Goal: Navigation & Orientation: Find specific page/section

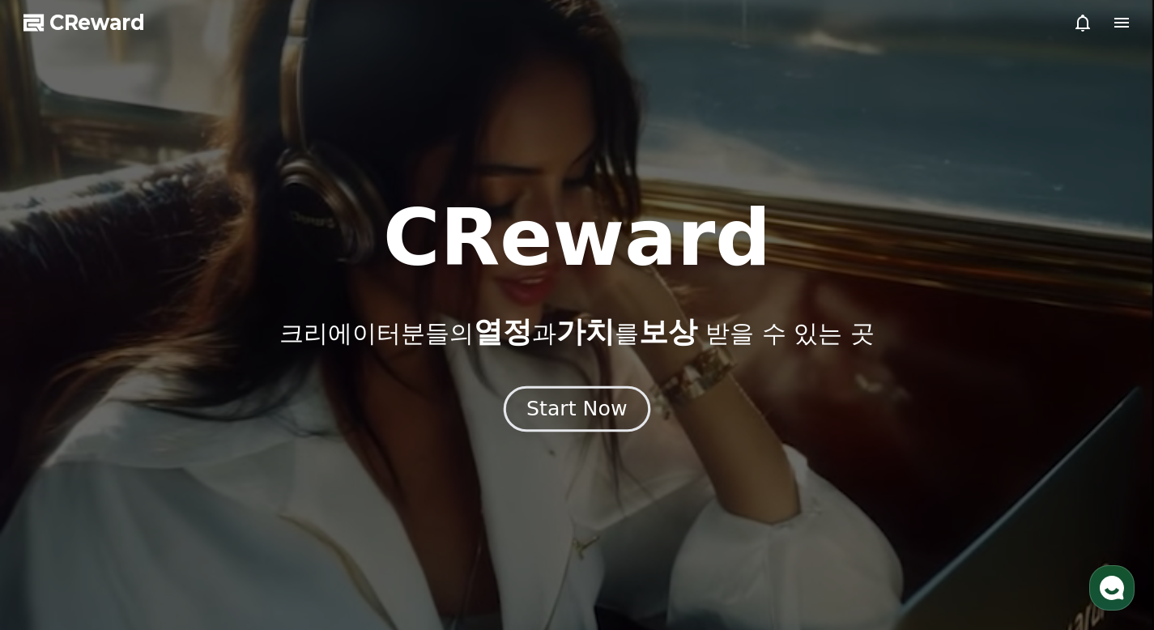
click at [593, 413] on div "Start Now" at bounding box center [576, 409] width 100 height 28
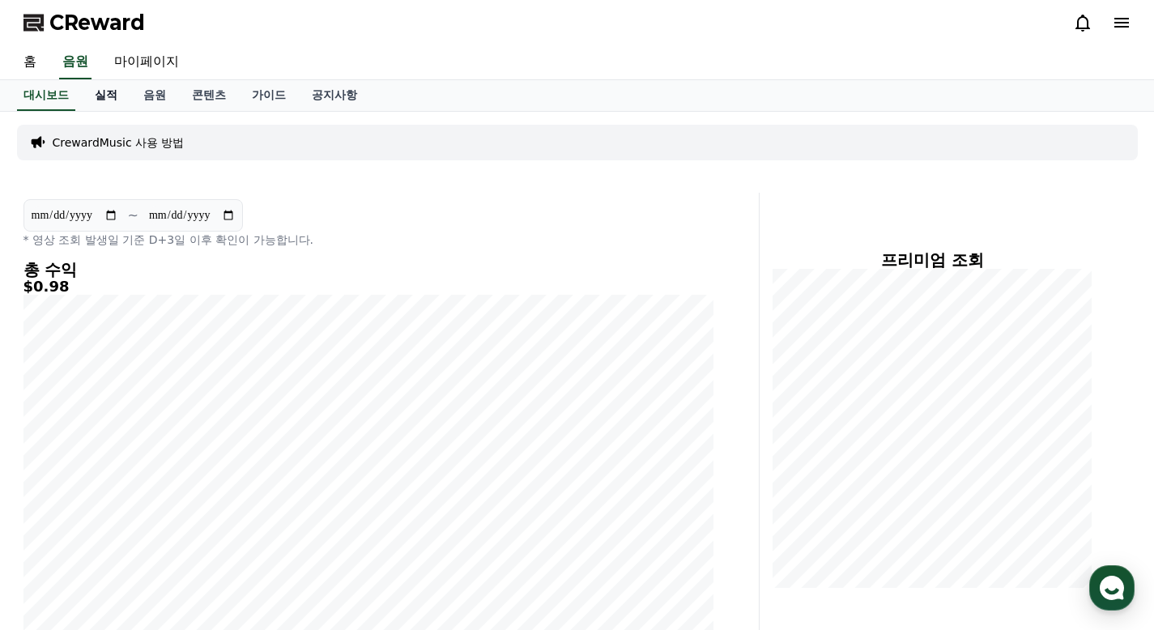
click at [114, 100] on link "실적" at bounding box center [106, 95] width 49 height 31
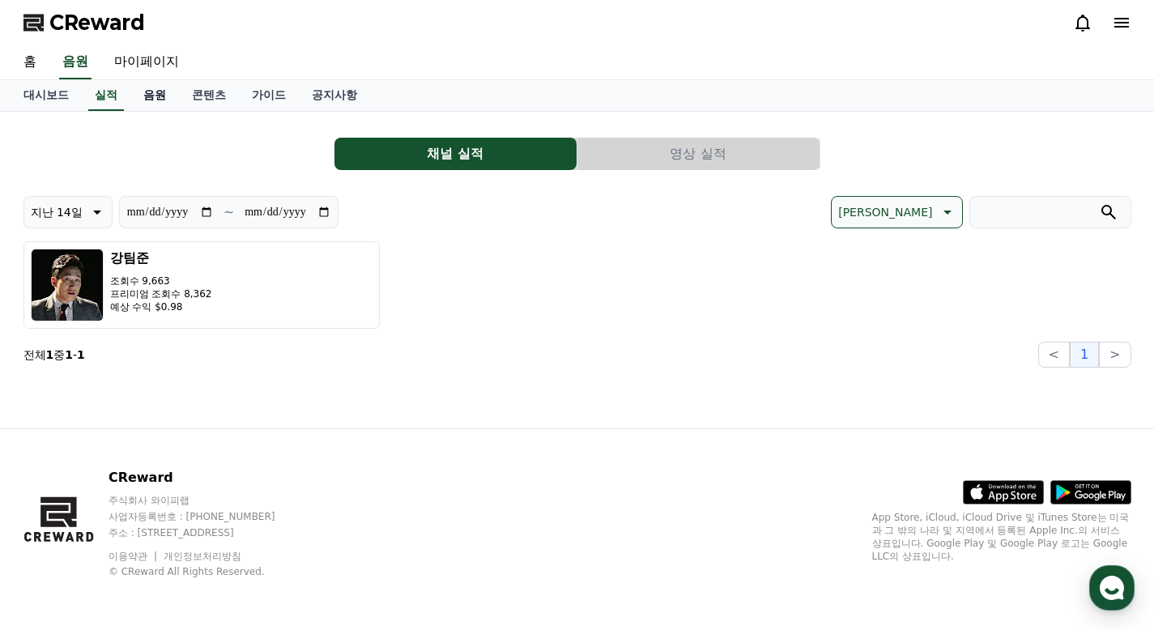
click at [158, 96] on link "음원" at bounding box center [154, 95] width 49 height 31
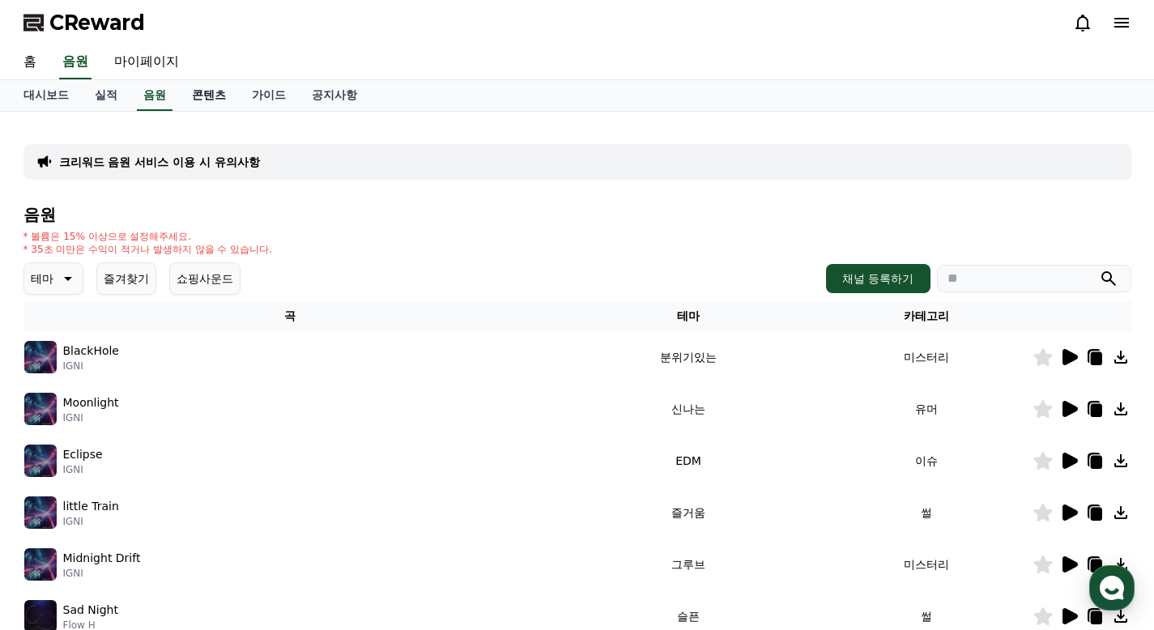
click at [202, 94] on link "콘텐츠" at bounding box center [209, 95] width 60 height 31
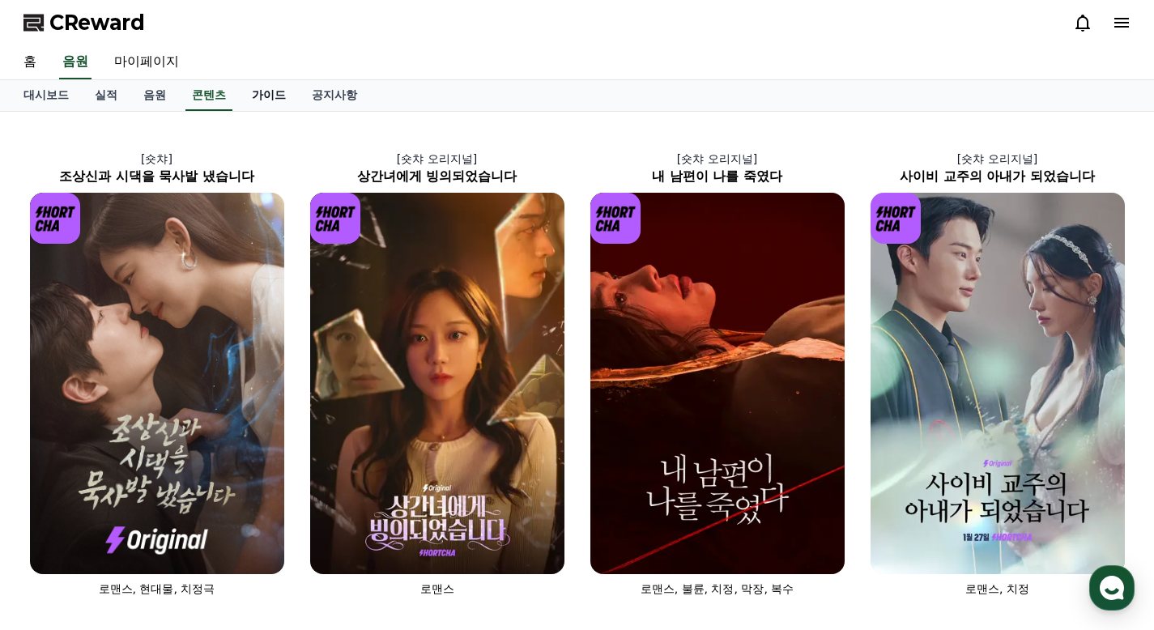
click at [253, 92] on link "가이드" at bounding box center [269, 95] width 60 height 31
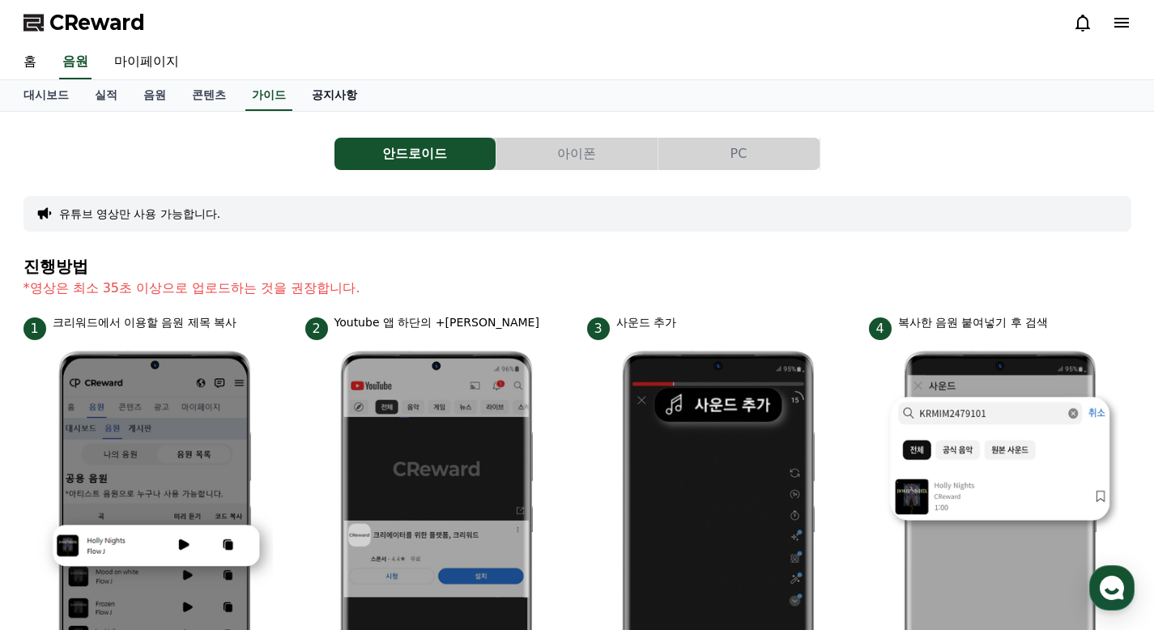
click at [329, 98] on link "공지사항" at bounding box center [334, 95] width 71 height 31
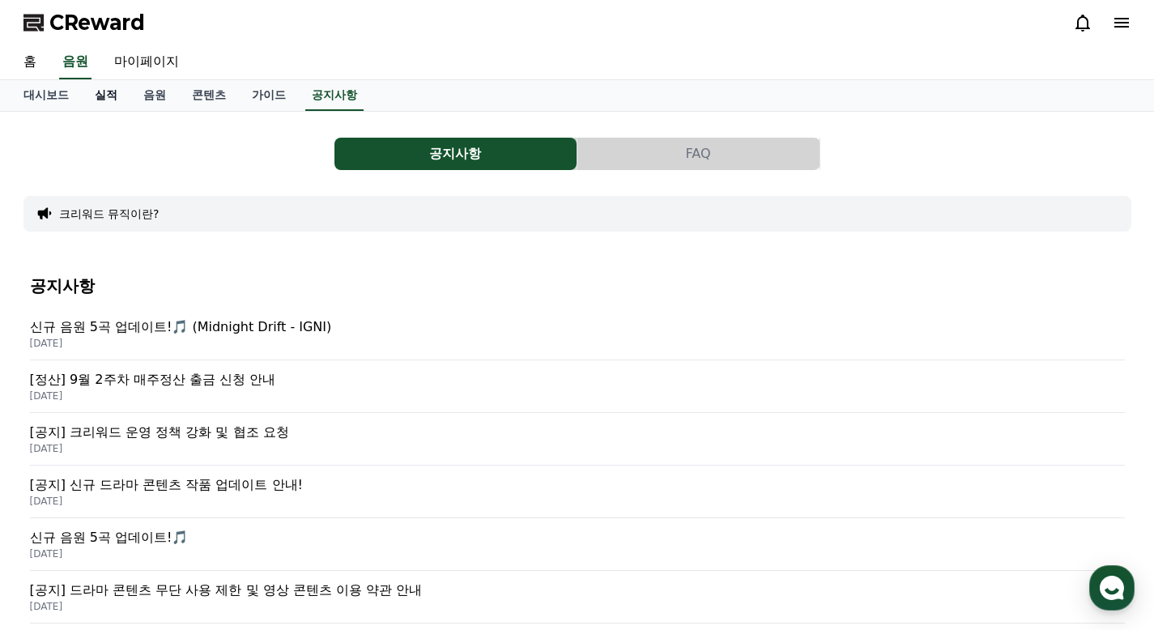
click at [97, 101] on link "실적" at bounding box center [106, 95] width 49 height 31
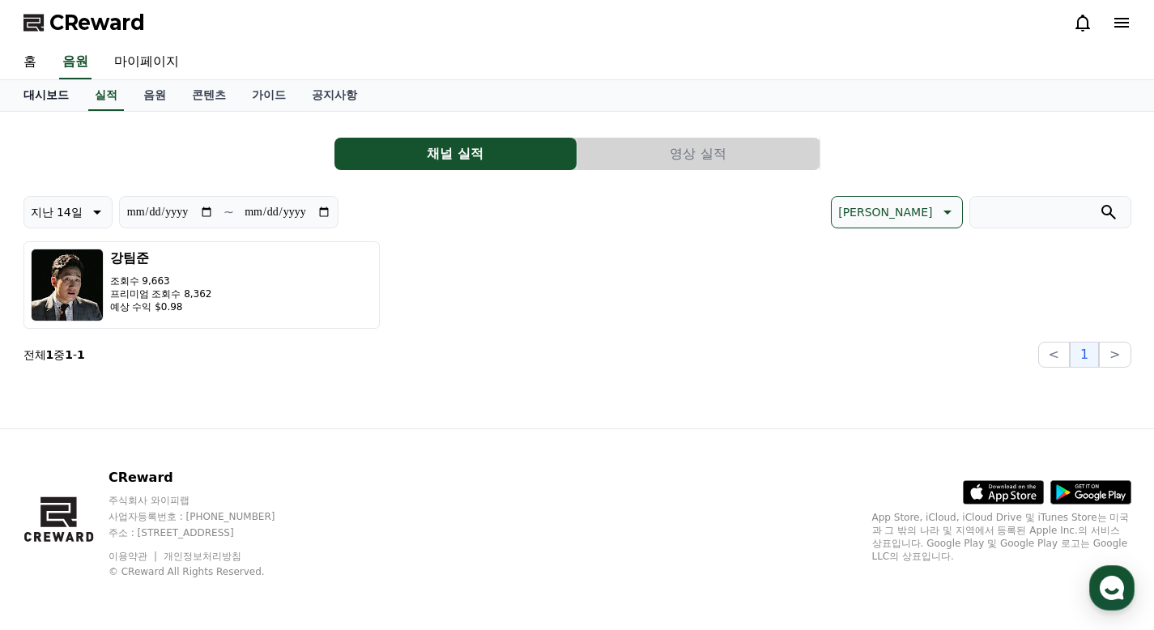
click at [42, 102] on link "대시보드" at bounding box center [46, 95] width 71 height 31
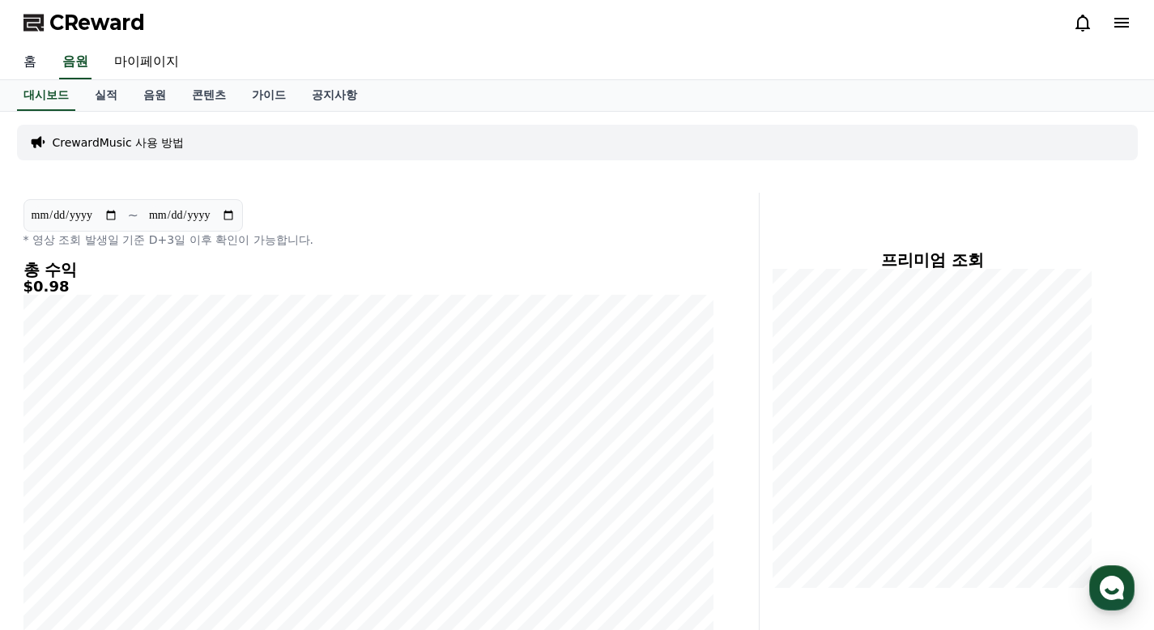
click at [32, 63] on link "홈" at bounding box center [30, 62] width 39 height 34
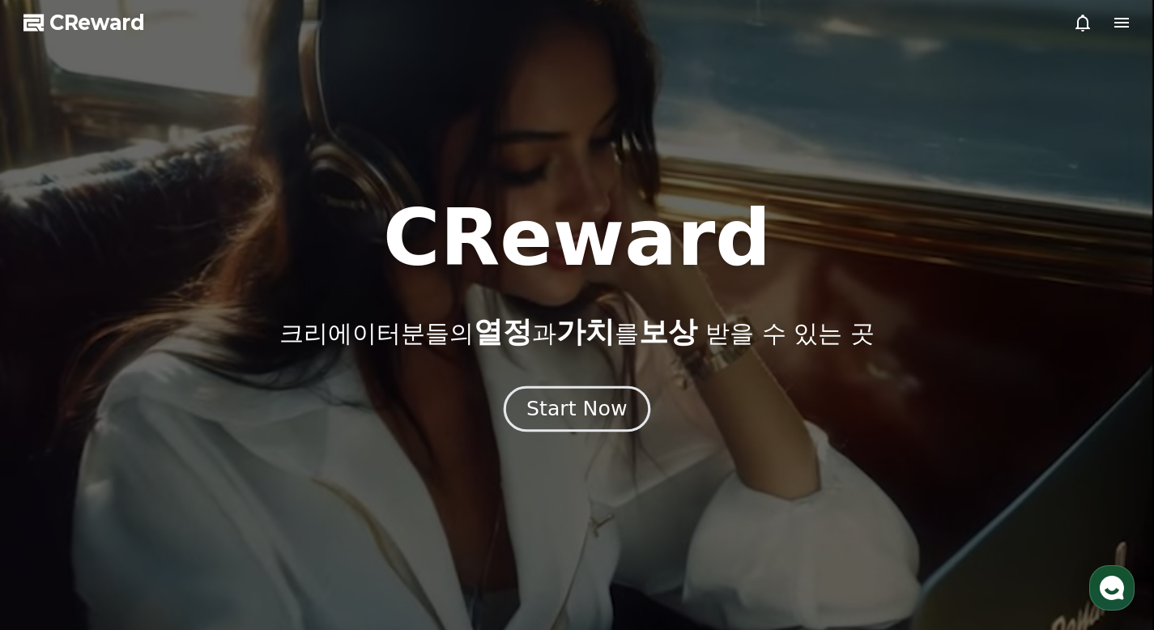
click at [585, 422] on div "Start Now" at bounding box center [576, 409] width 100 height 28
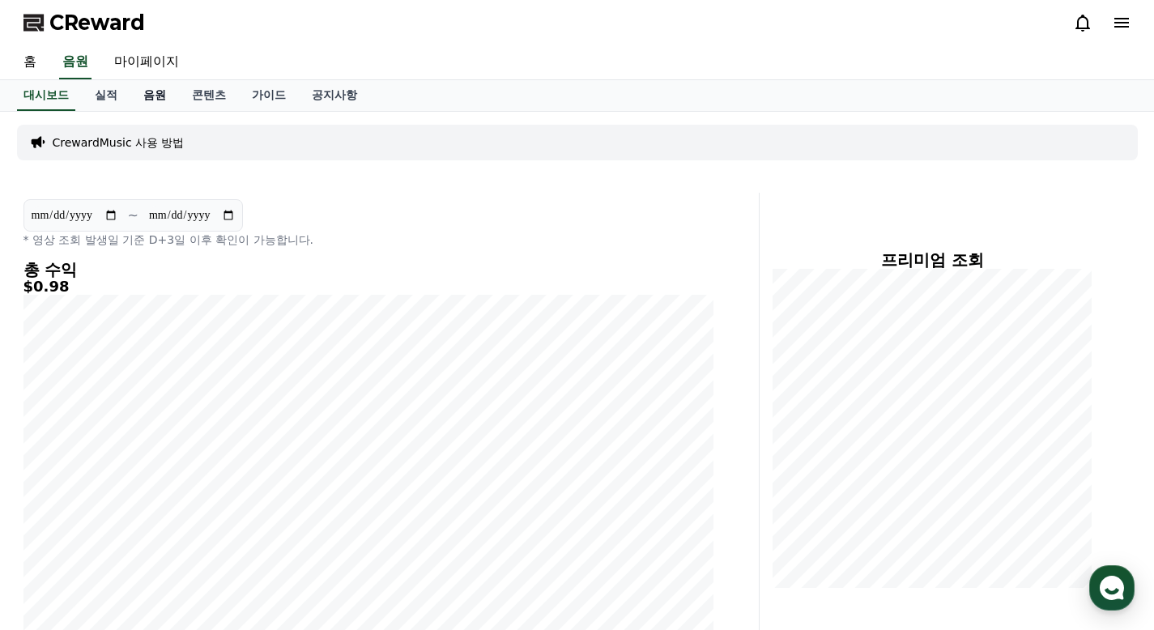
click at [155, 95] on link "음원" at bounding box center [154, 95] width 49 height 31
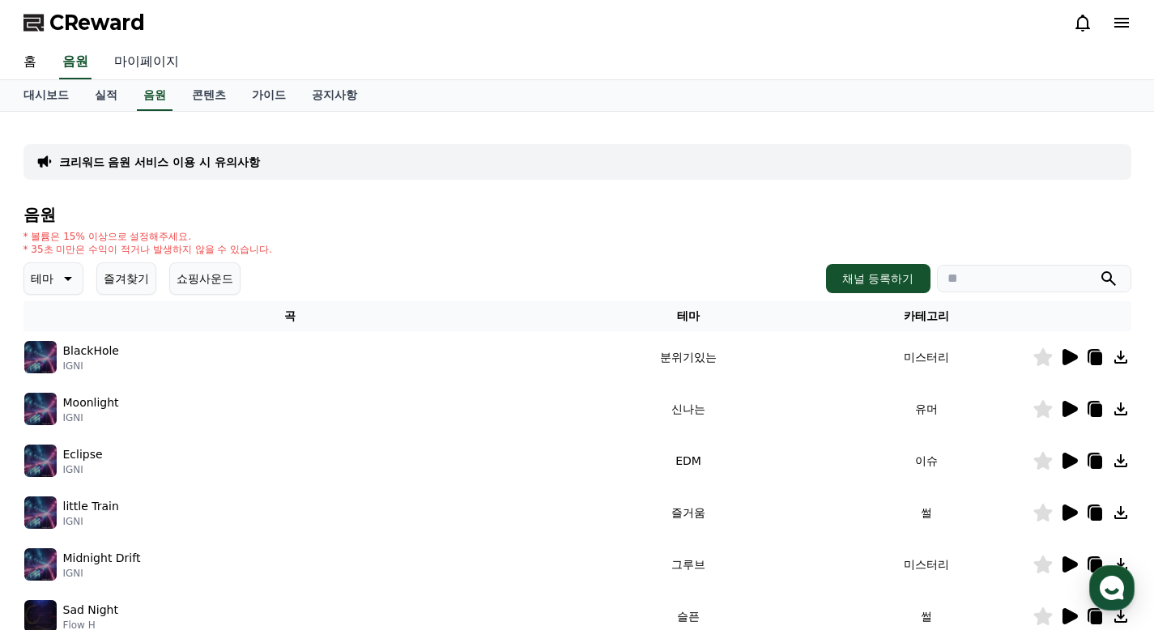
click at [154, 62] on link "마이페이지" at bounding box center [146, 62] width 91 height 34
select select "**********"
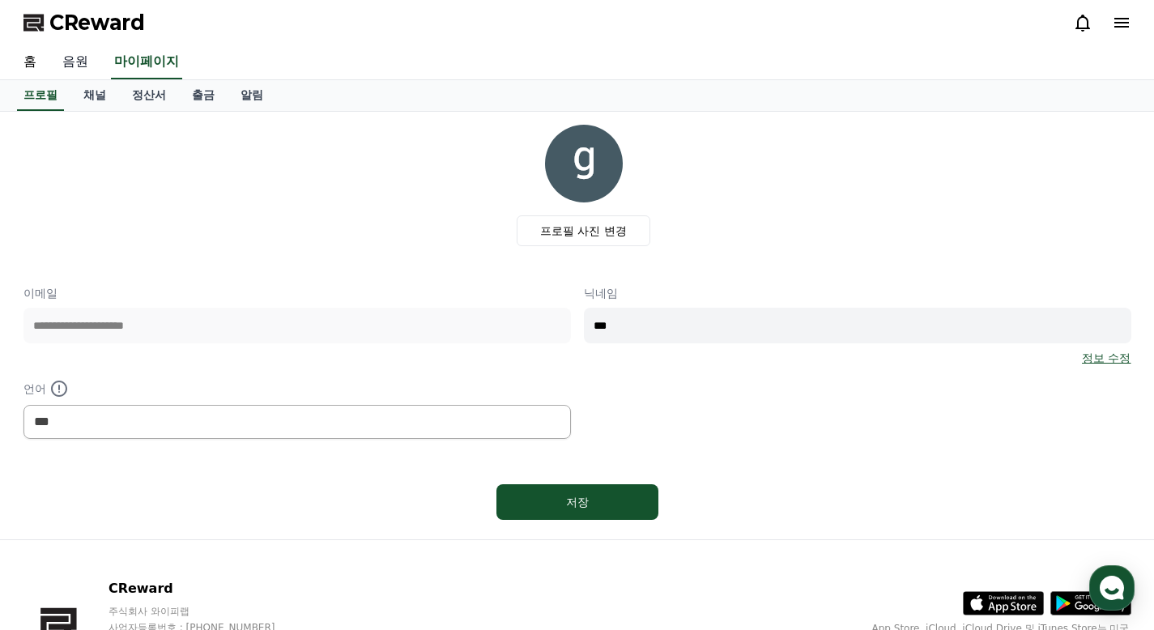
click at [72, 70] on link "음원" at bounding box center [75, 62] width 52 height 34
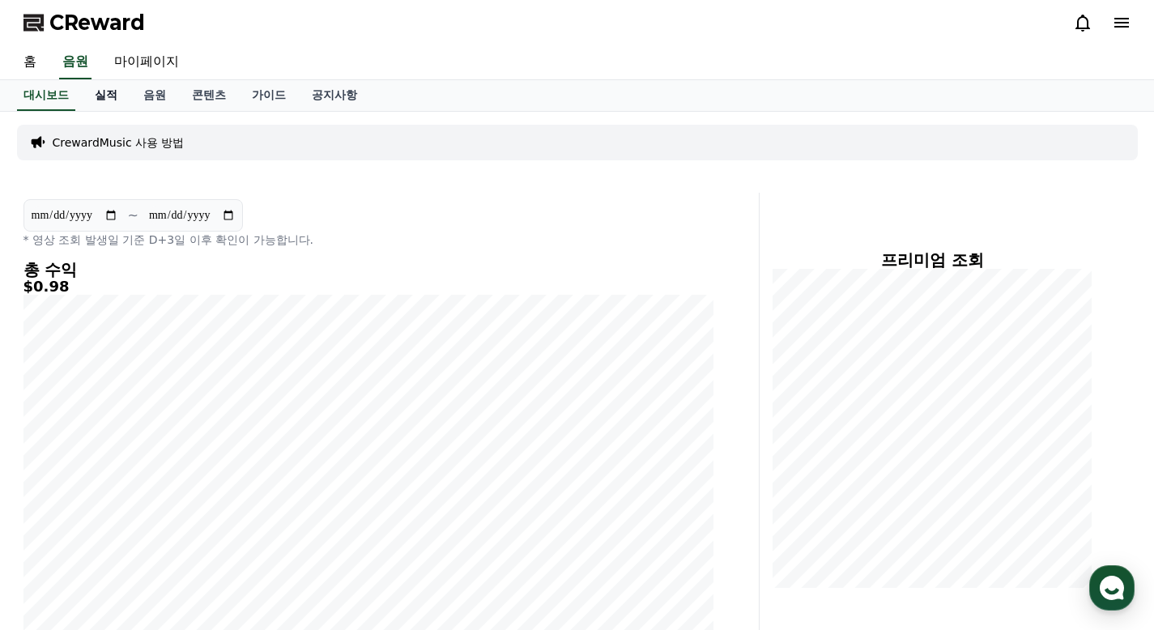
click at [116, 96] on link "실적" at bounding box center [106, 95] width 49 height 31
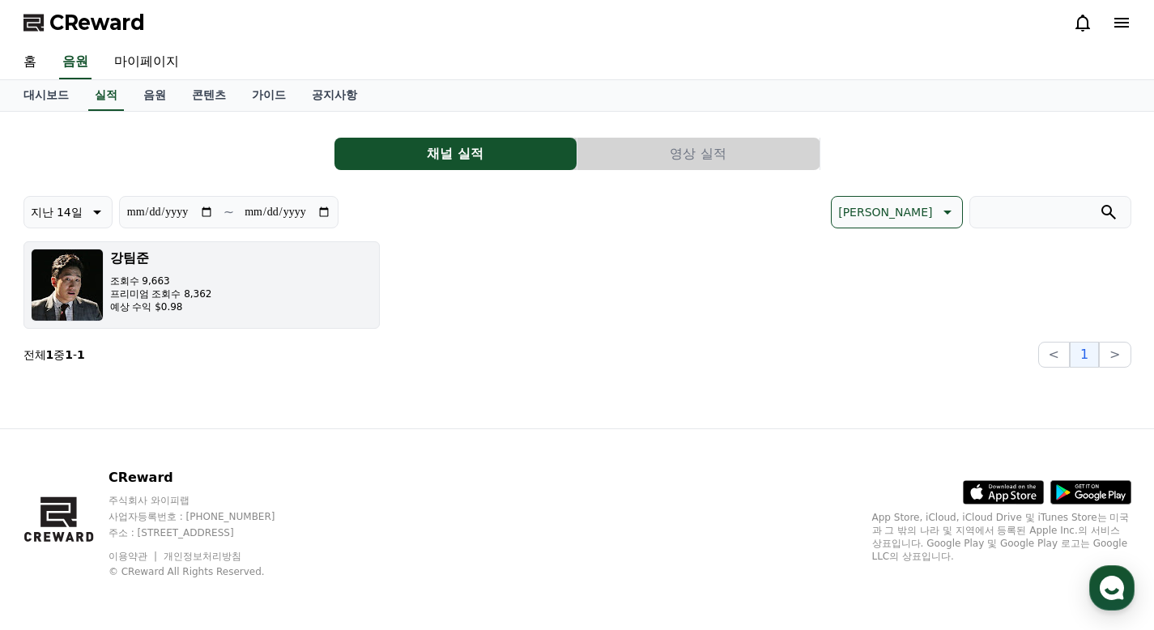
click at [209, 287] on button "강팀준 조회수 9,663 프리미엄 조회수 8,362 예상 수익 $0.98" at bounding box center [201, 284] width 356 height 87
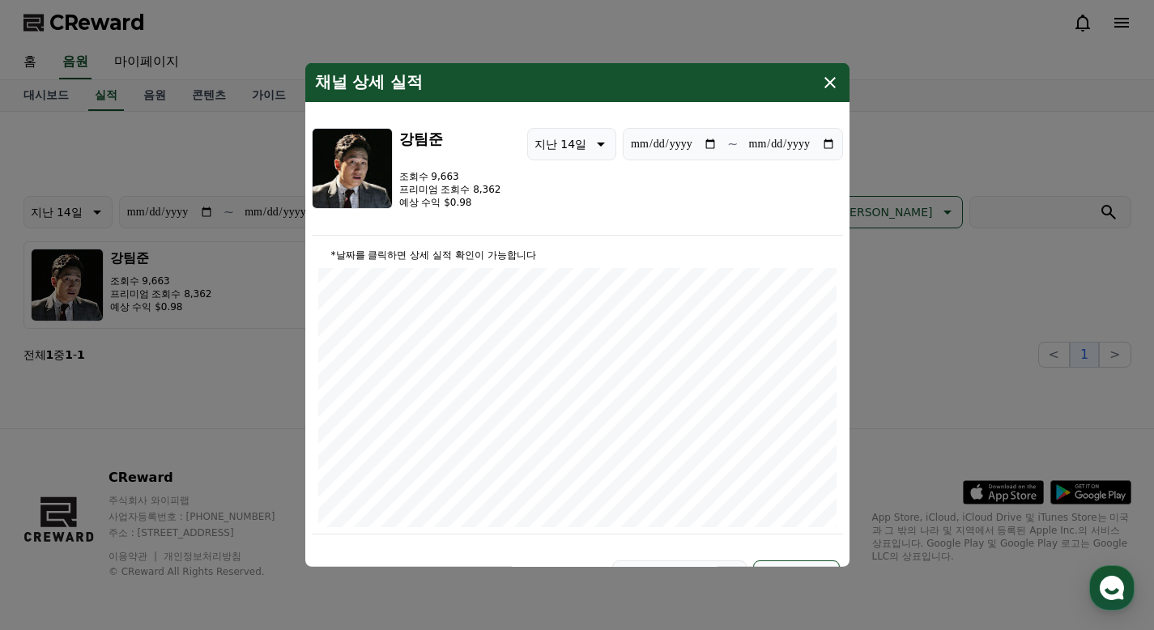
click at [829, 80] on icon "modal" at bounding box center [829, 82] width 19 height 19
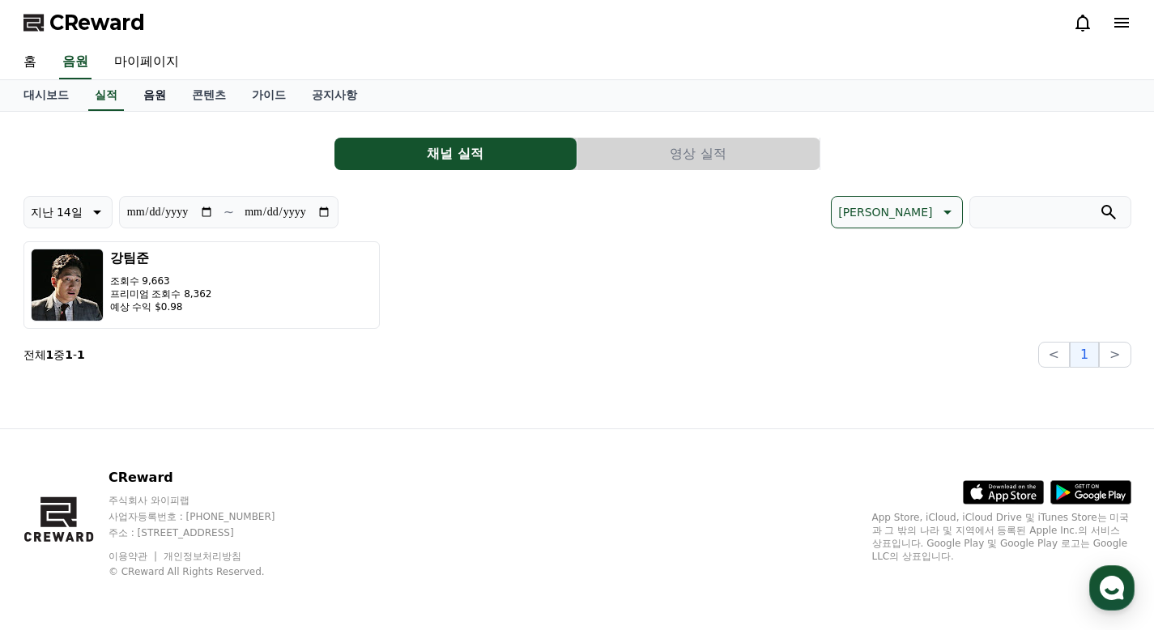
click at [164, 100] on link "음원" at bounding box center [154, 95] width 49 height 31
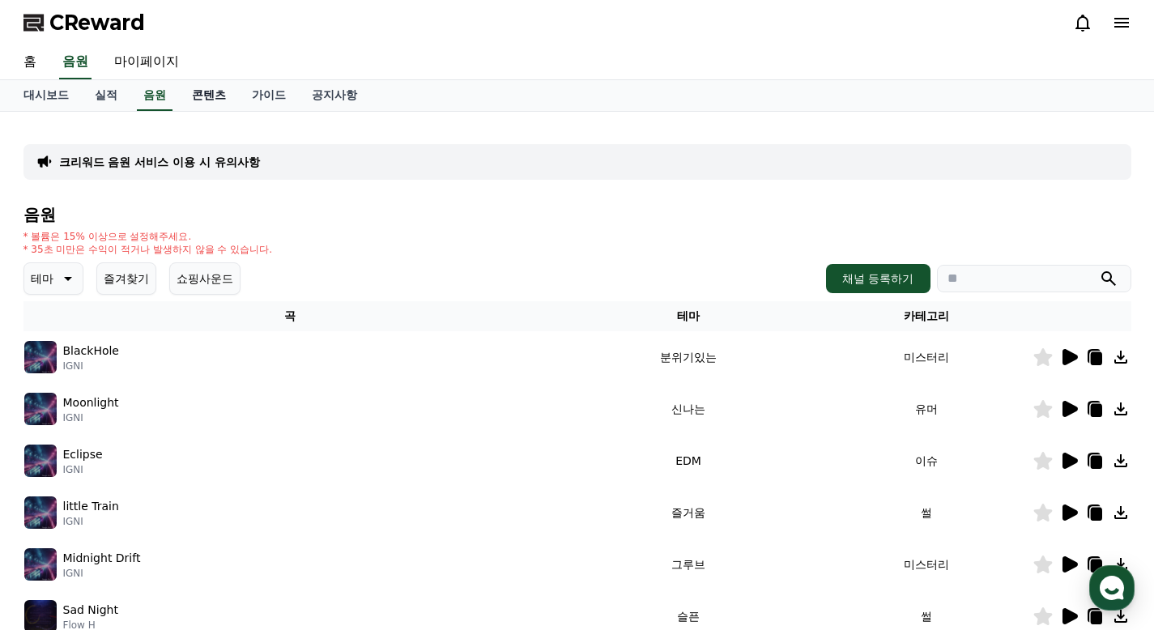
click at [208, 96] on link "콘텐츠" at bounding box center [209, 95] width 60 height 31
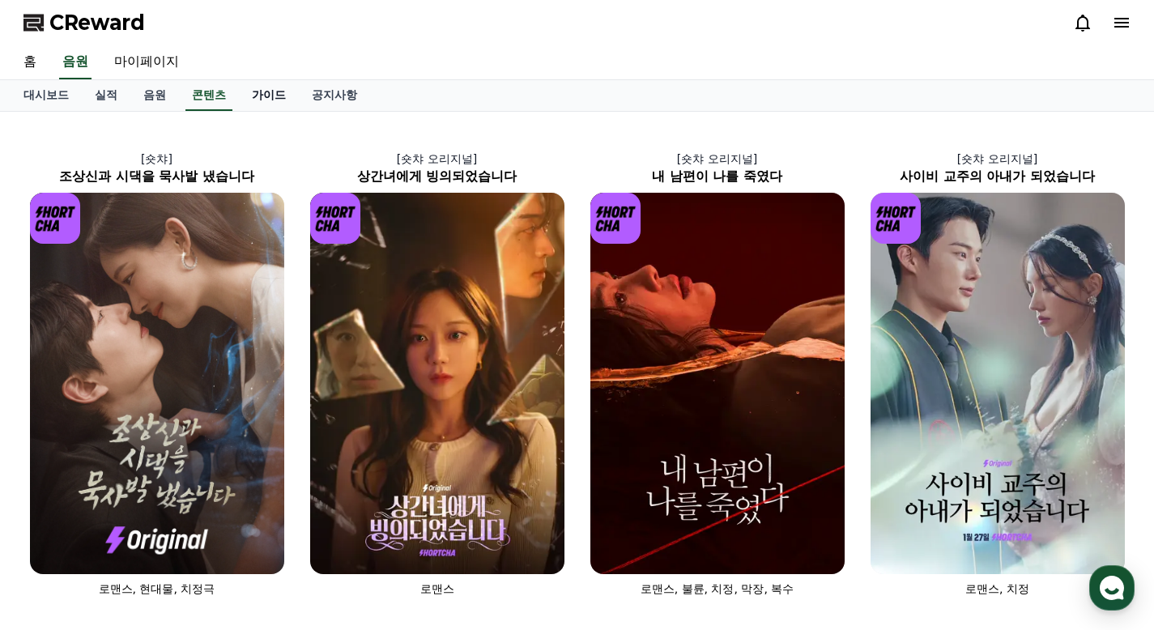
click at [257, 93] on link "가이드" at bounding box center [269, 95] width 60 height 31
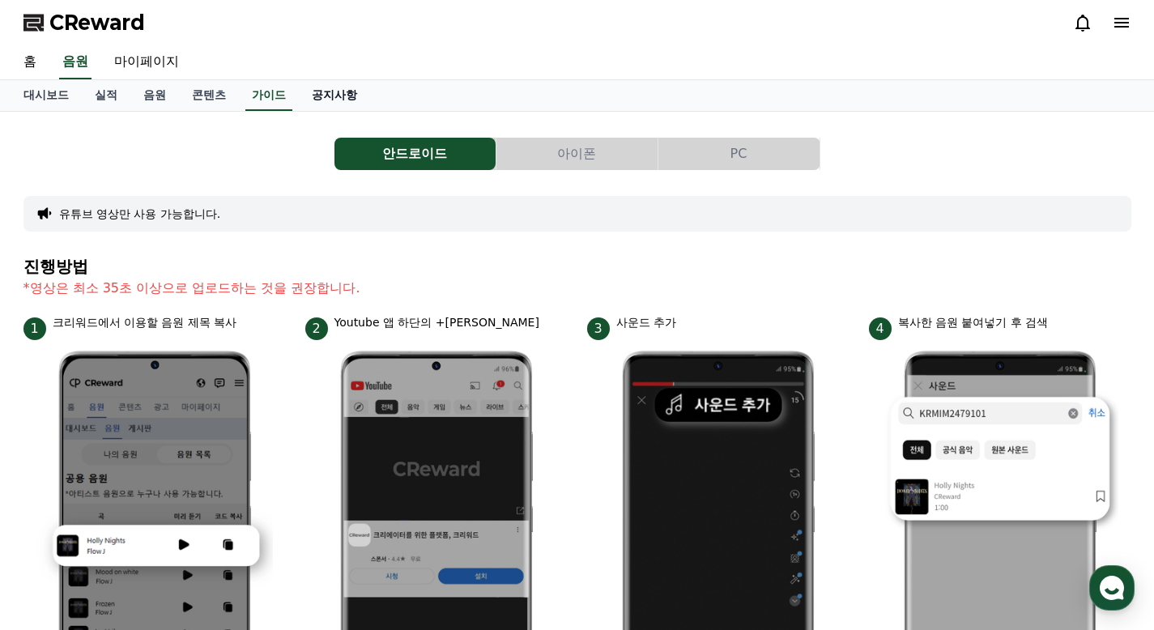
click at [335, 93] on link "공지사항" at bounding box center [334, 95] width 71 height 31
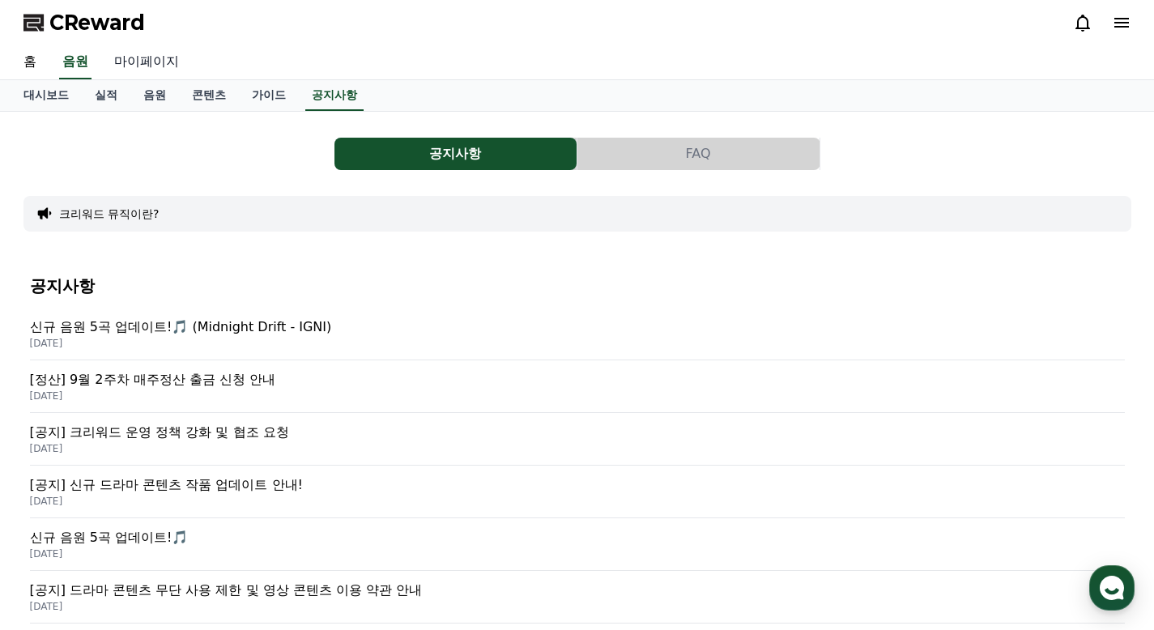
click at [151, 61] on link "마이페이지" at bounding box center [146, 62] width 91 height 34
select select "**********"
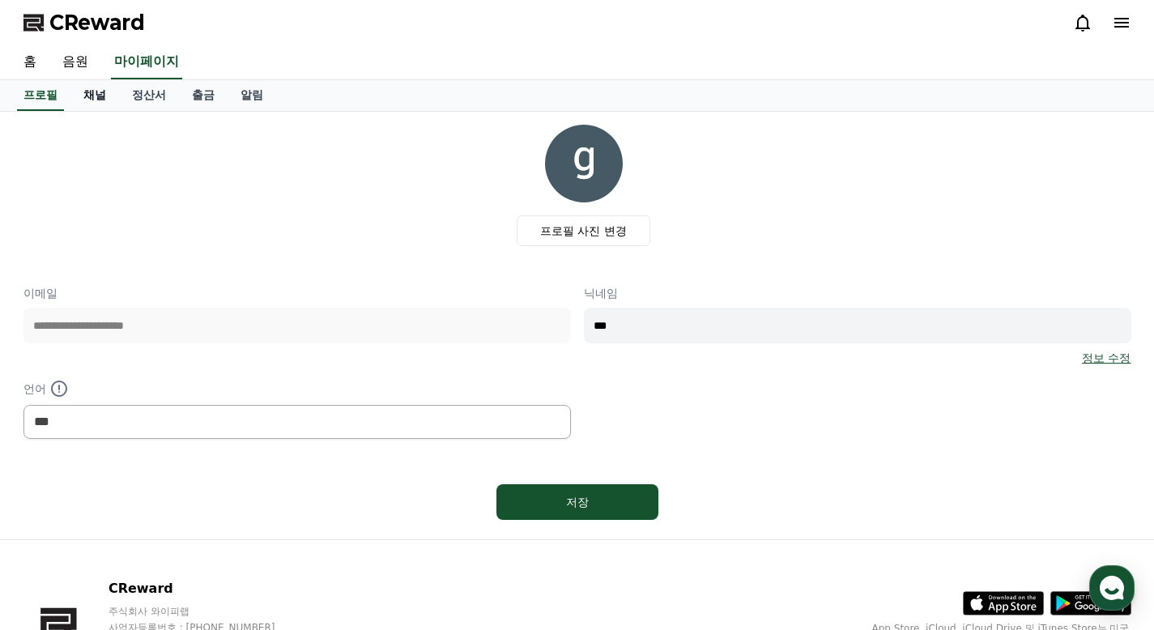
click at [108, 103] on link "채널" at bounding box center [94, 95] width 49 height 31
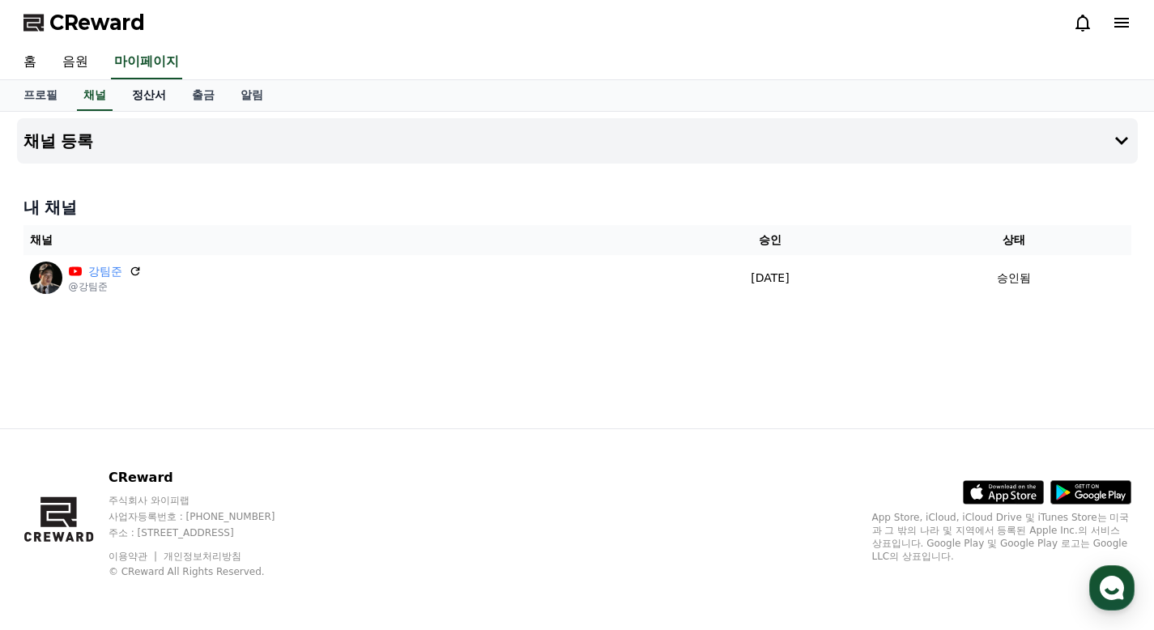
click at [154, 92] on link "정산서" at bounding box center [149, 95] width 60 height 31
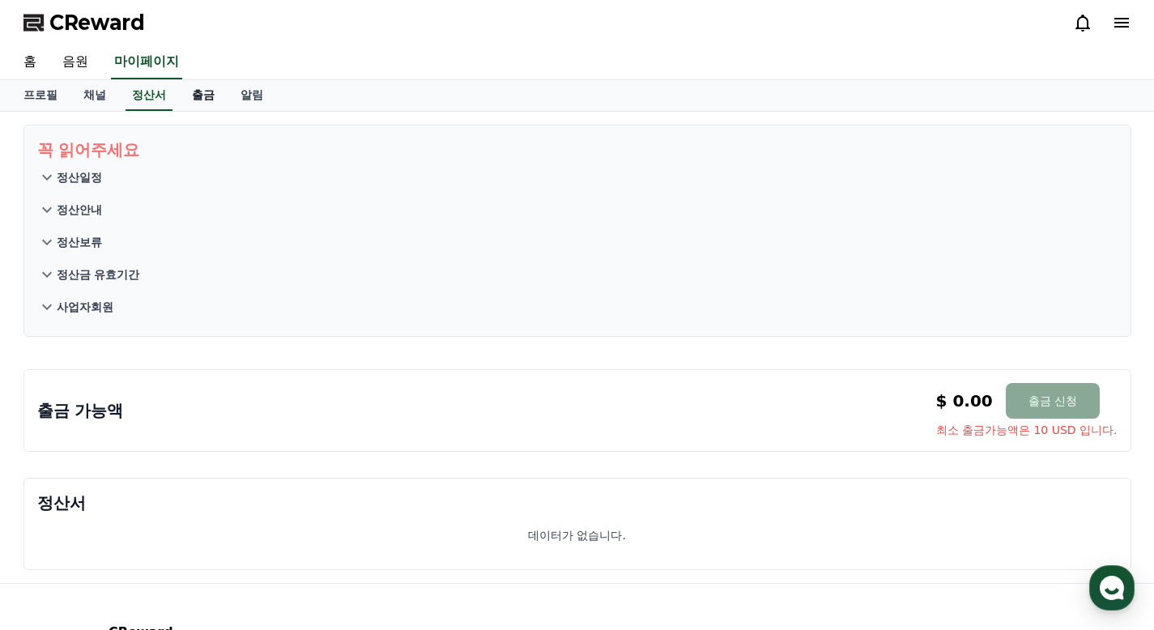
click at [200, 92] on link "출금" at bounding box center [203, 95] width 49 height 31
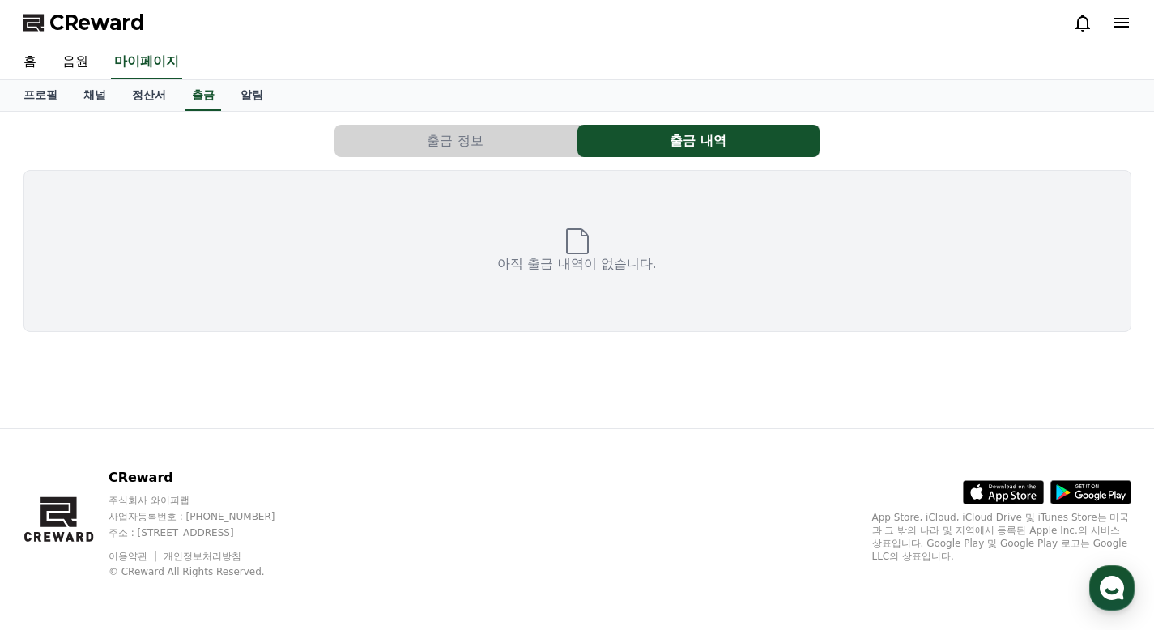
click at [422, 130] on button "출금 정보" at bounding box center [455, 141] width 242 height 32
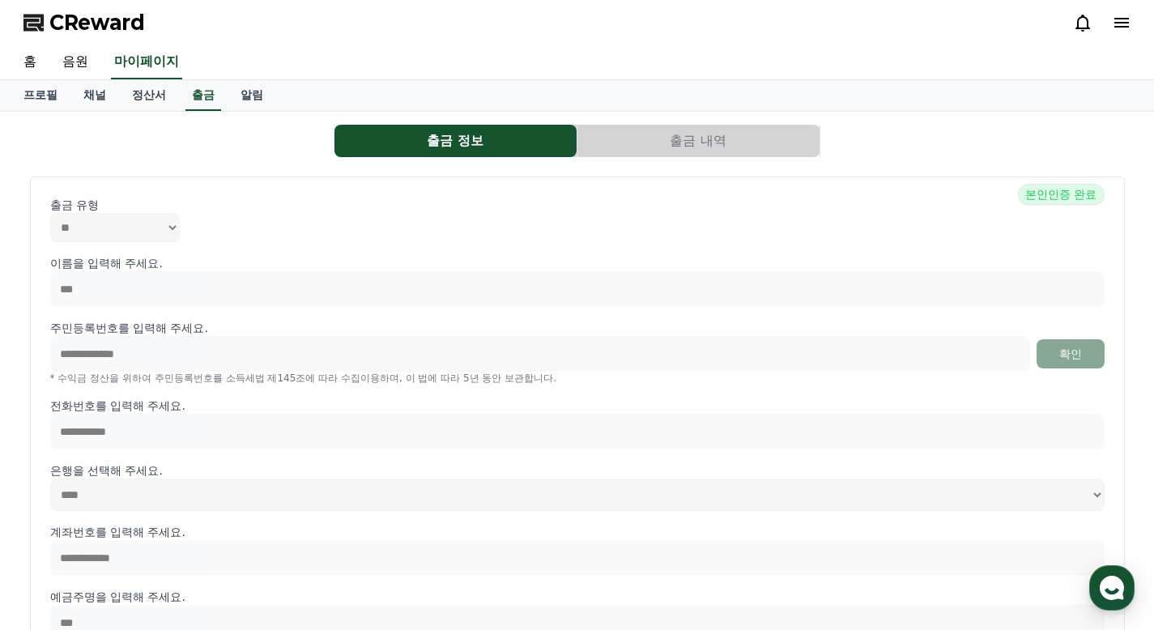
click at [644, 134] on button "출금 내역" at bounding box center [698, 141] width 242 height 32
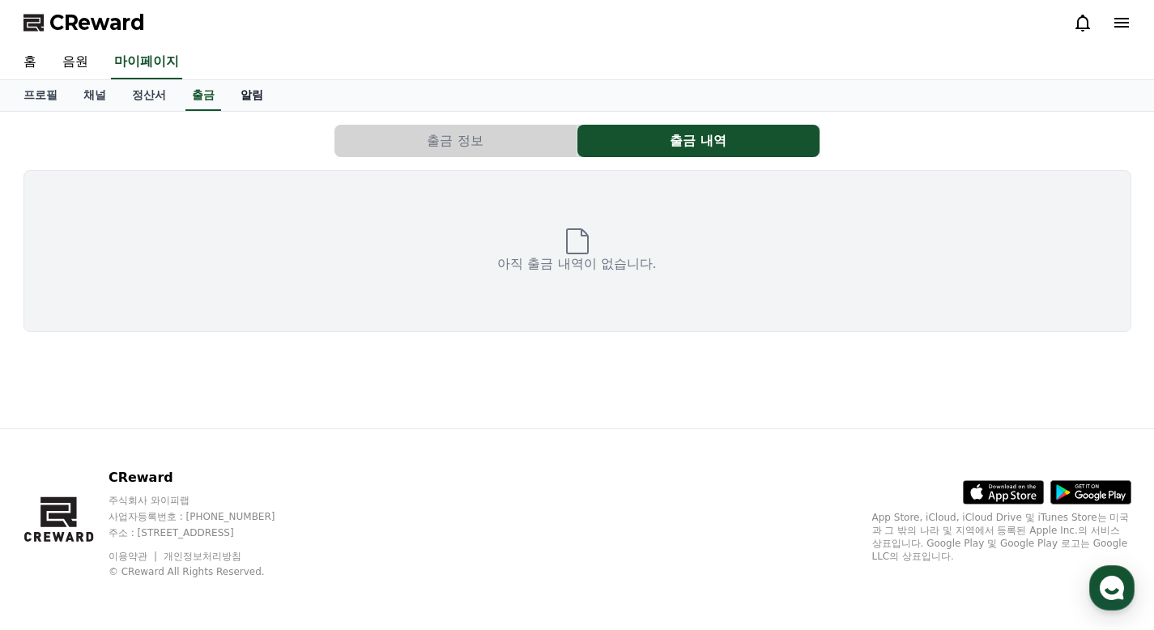
click at [232, 92] on link "알림" at bounding box center [252, 95] width 49 height 31
